Goal: Transaction & Acquisition: Purchase product/service

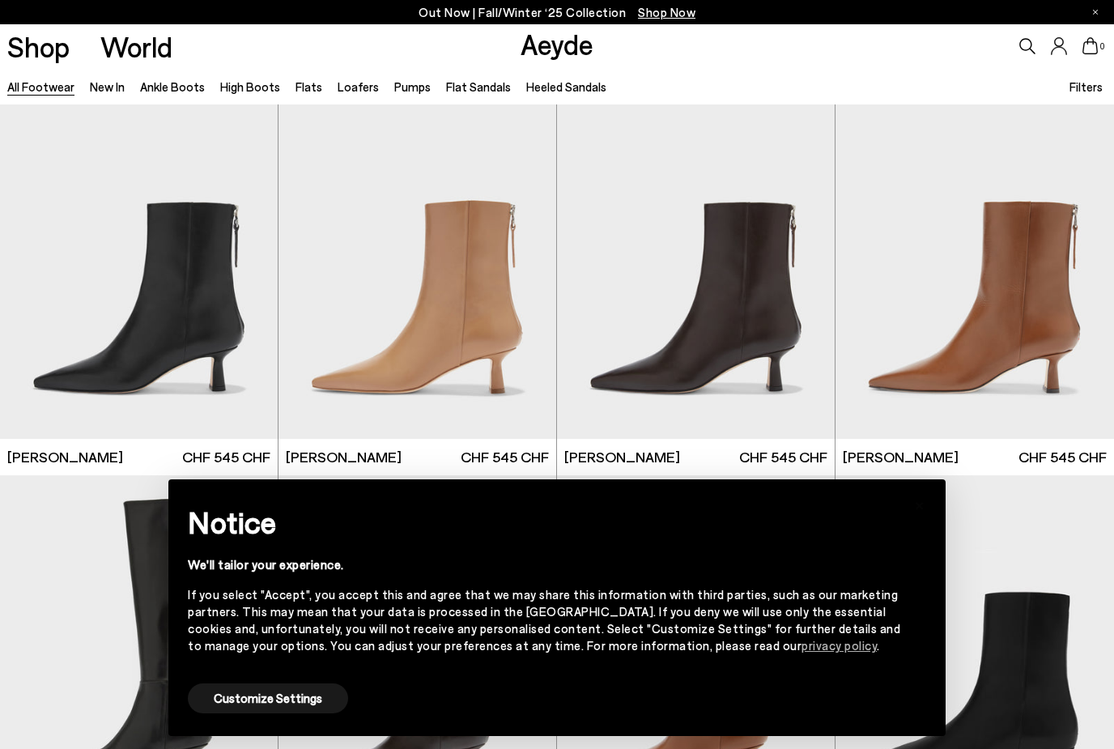
scroll to position [2714, 0]
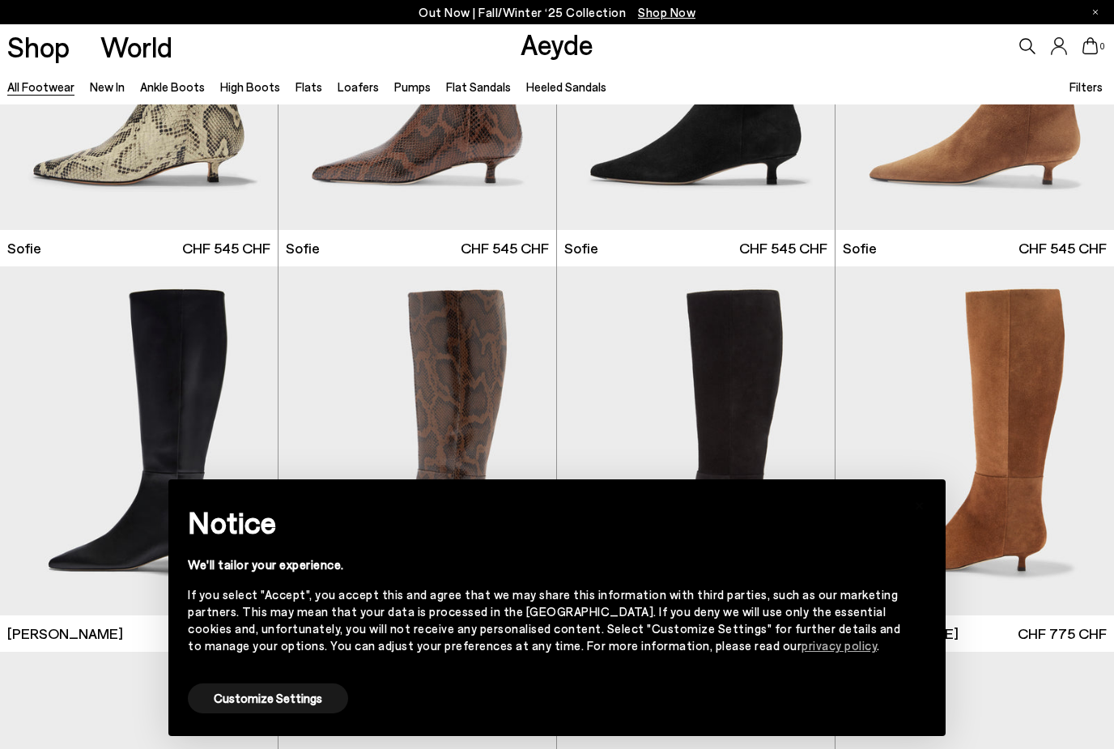
scroll to position [5402, 0]
